Goal: Check status: Check status

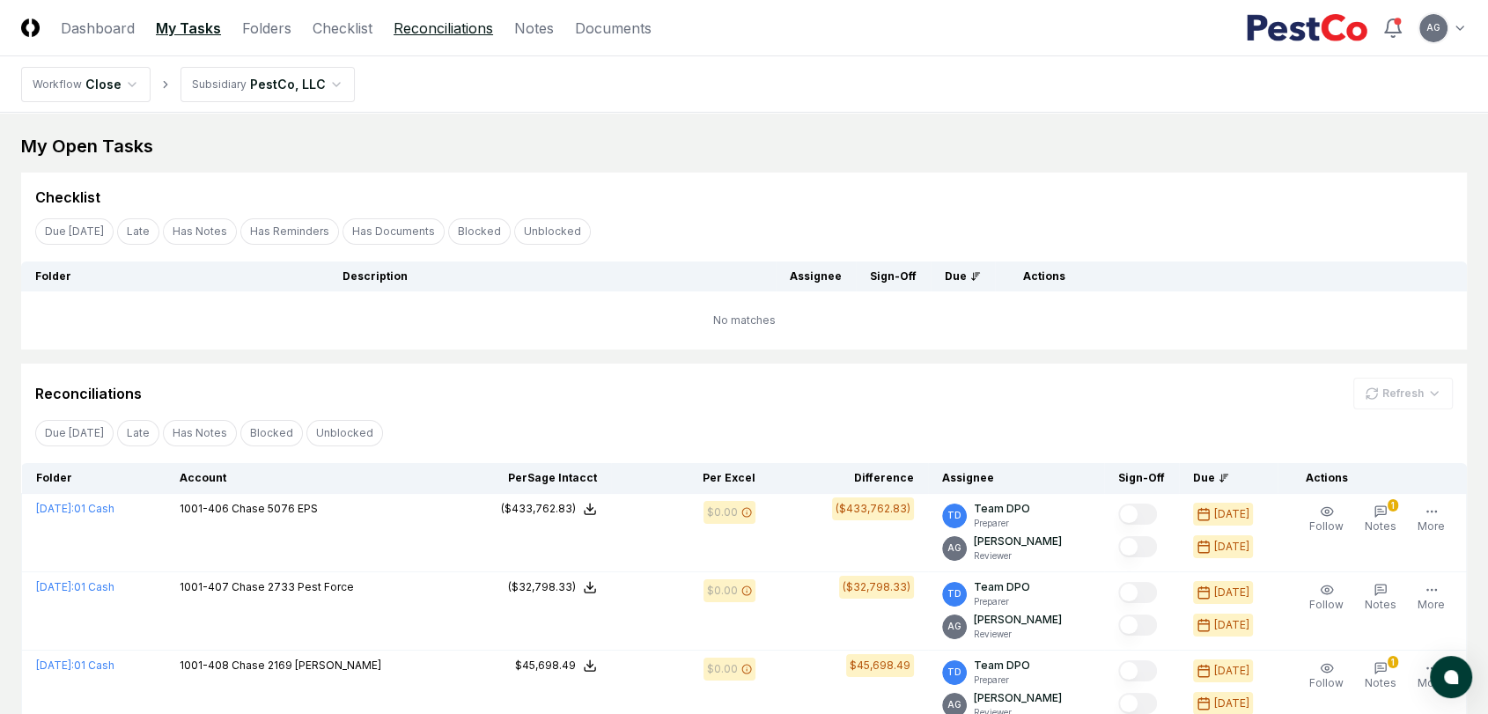
click at [417, 35] on link "Reconciliations" at bounding box center [444, 28] width 100 height 21
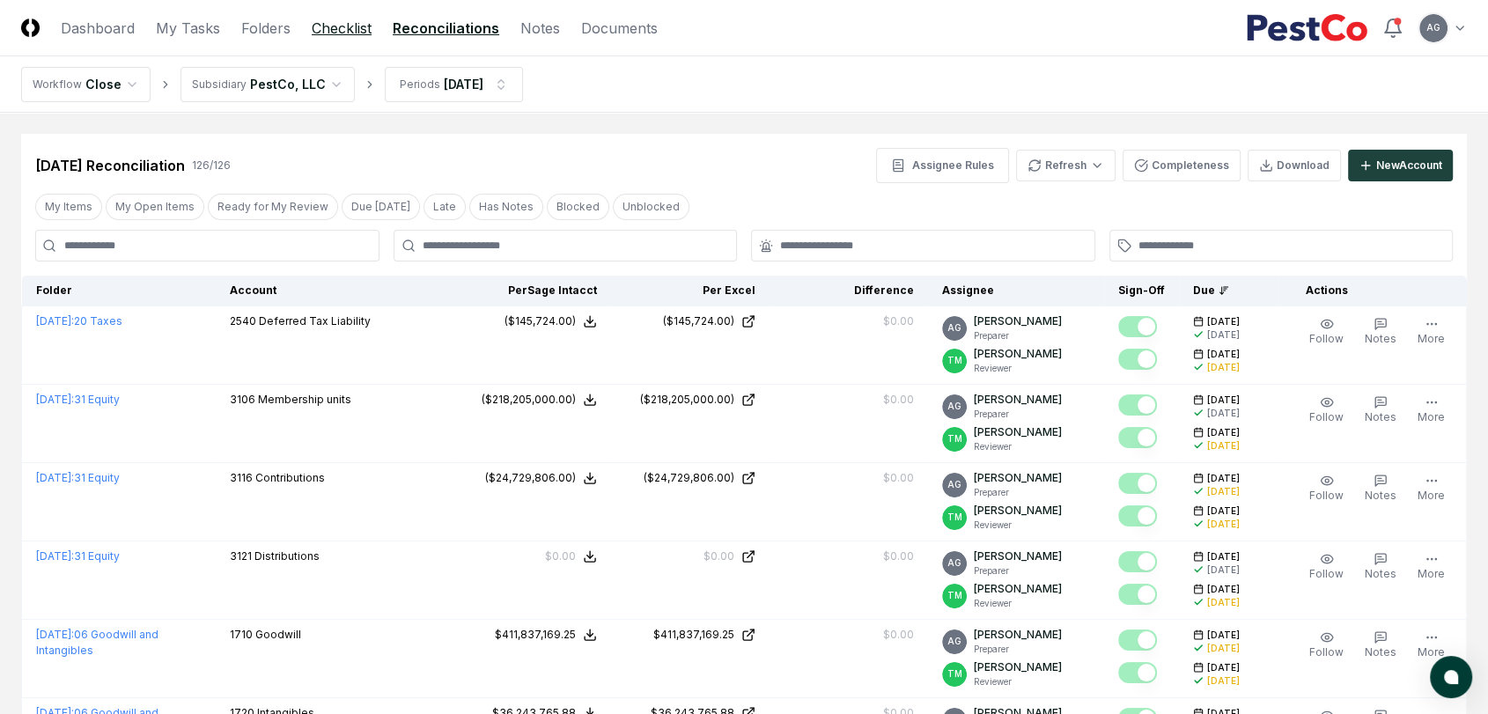
click at [358, 27] on link "Checklist" at bounding box center [342, 28] width 60 height 21
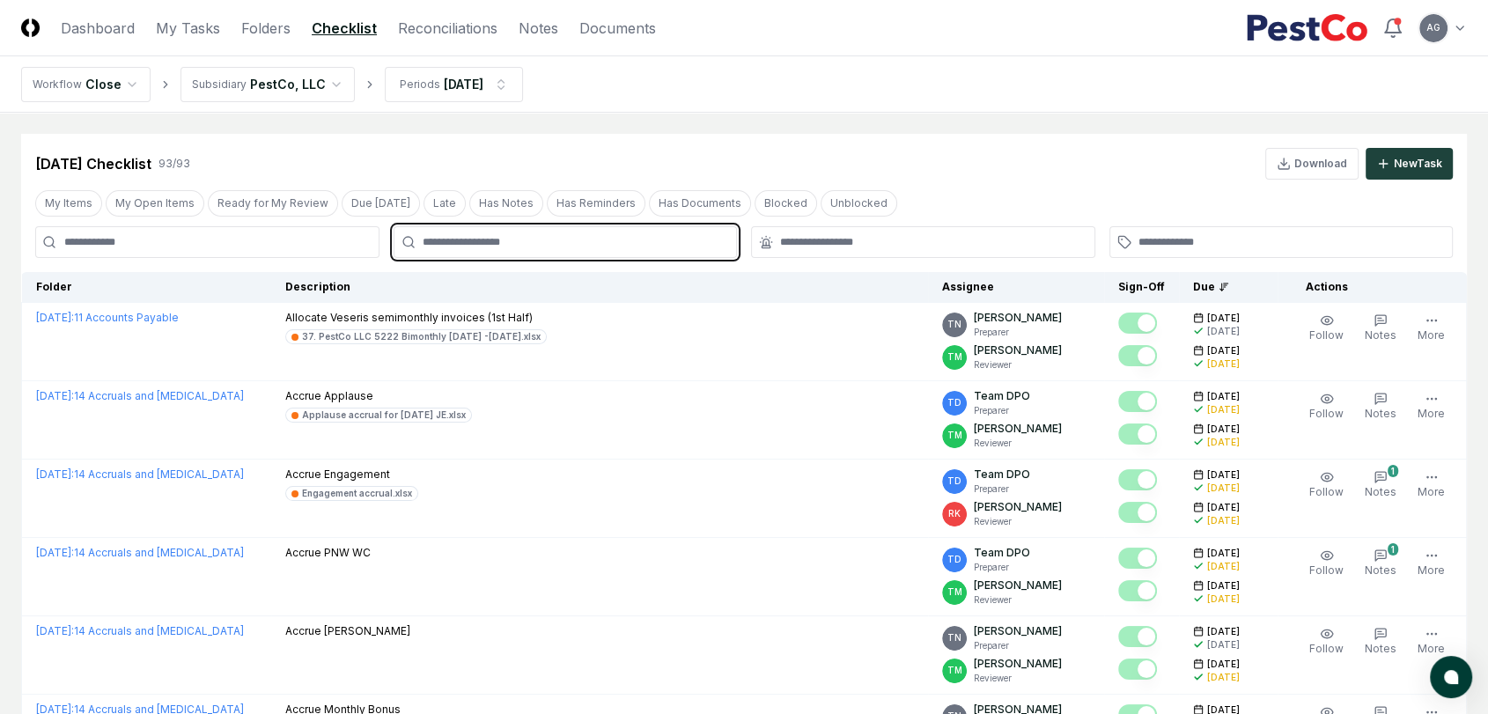
click at [608, 240] on input "text" at bounding box center [575, 242] width 304 height 16
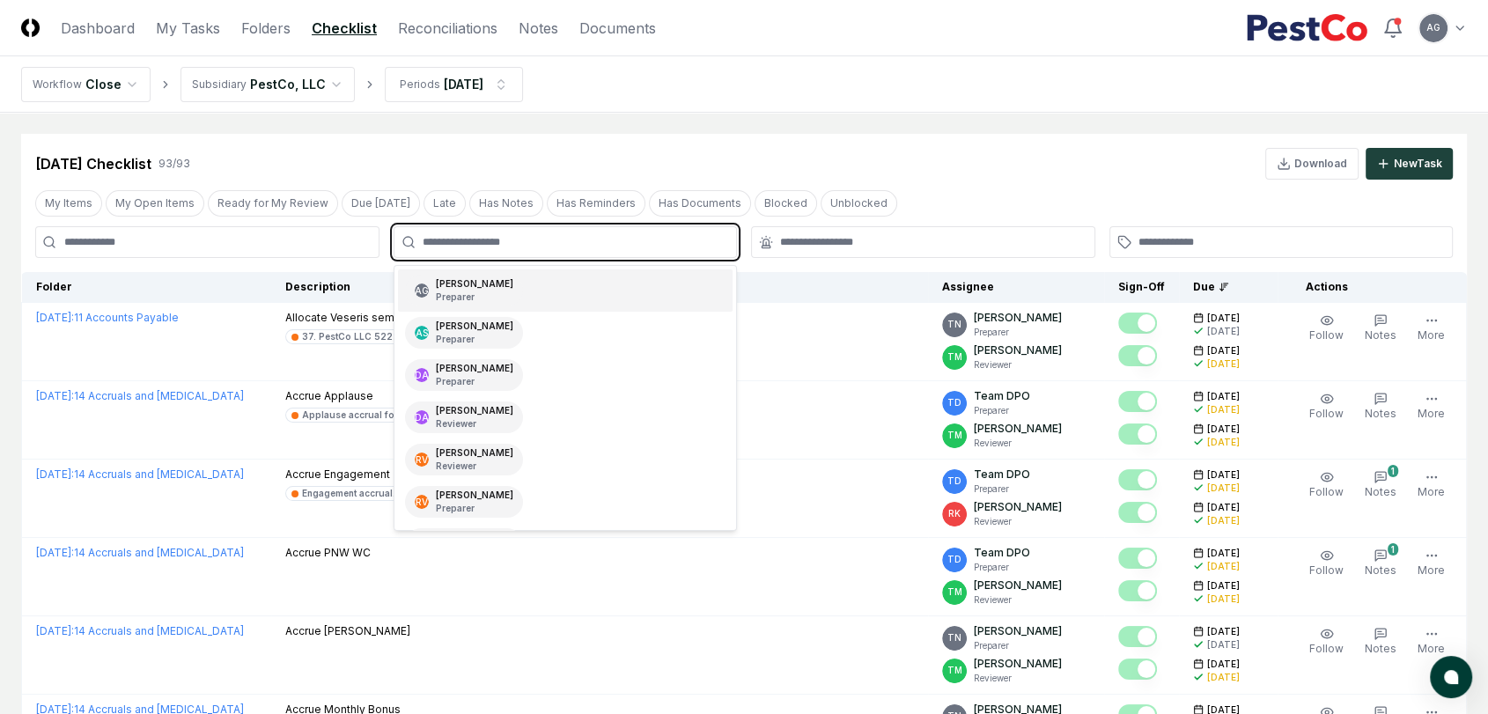
click at [571, 286] on div "AG [PERSON_NAME] Preparer" at bounding box center [566, 290] width 336 height 42
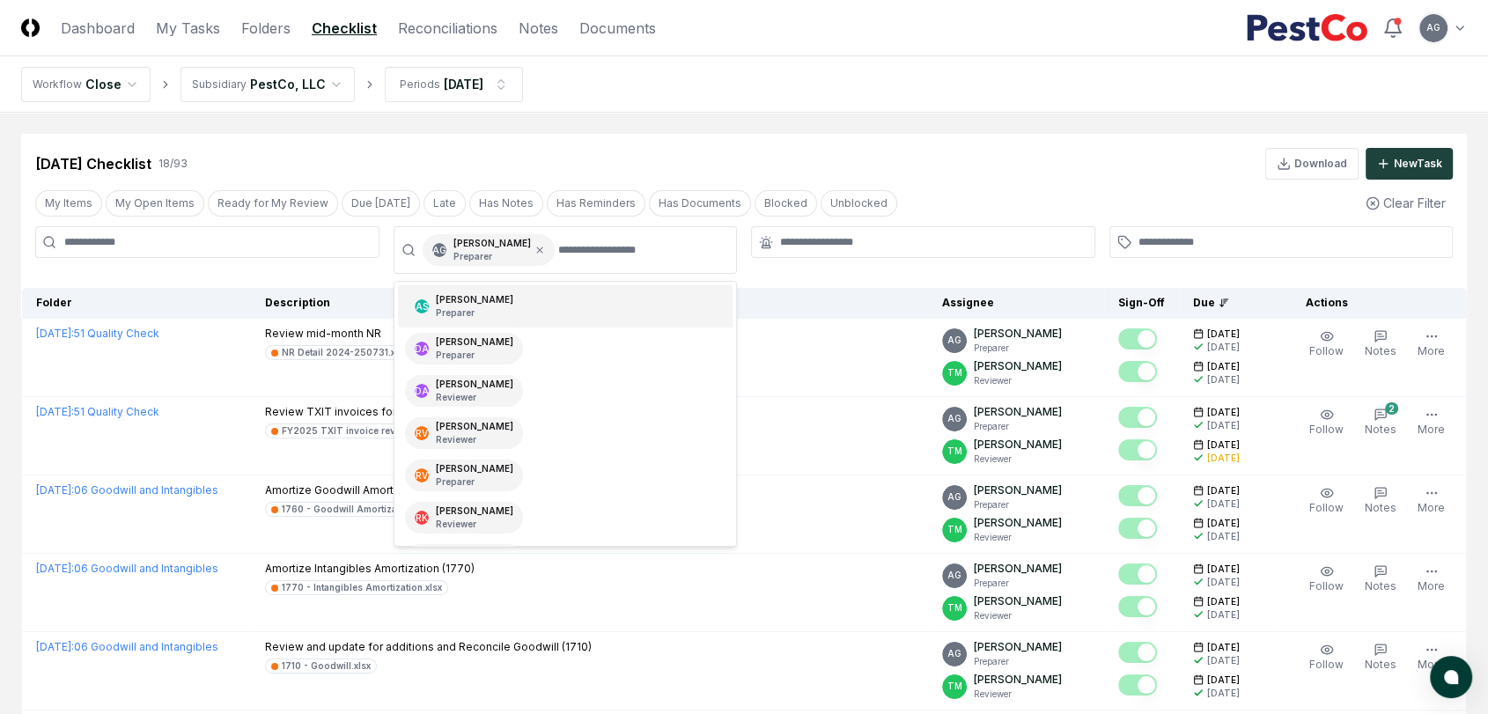
click at [726, 93] on nav "Workflow Close Subsidiary PestCo, LLC Periods [DATE]" at bounding box center [744, 84] width 1488 height 56
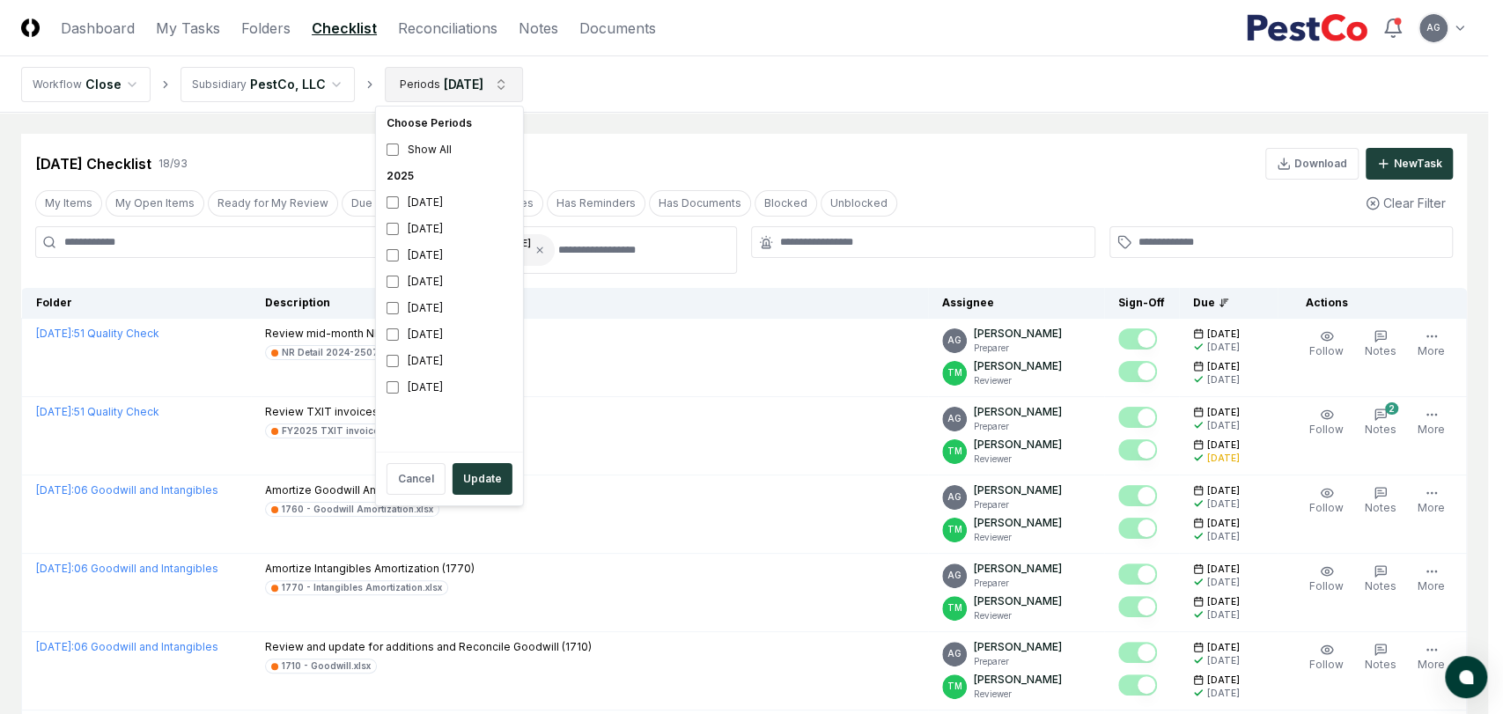
click at [431, 204] on div "[DATE]" at bounding box center [450, 202] width 140 height 26
click at [424, 222] on div "[DATE]" at bounding box center [450, 229] width 140 height 26
drag, startPoint x: 487, startPoint y: 477, endPoint x: 498, endPoint y: 464, distance: 16.9
click at [487, 476] on button "Update" at bounding box center [483, 479] width 60 height 32
